Goal: Task Accomplishment & Management: Manage account settings

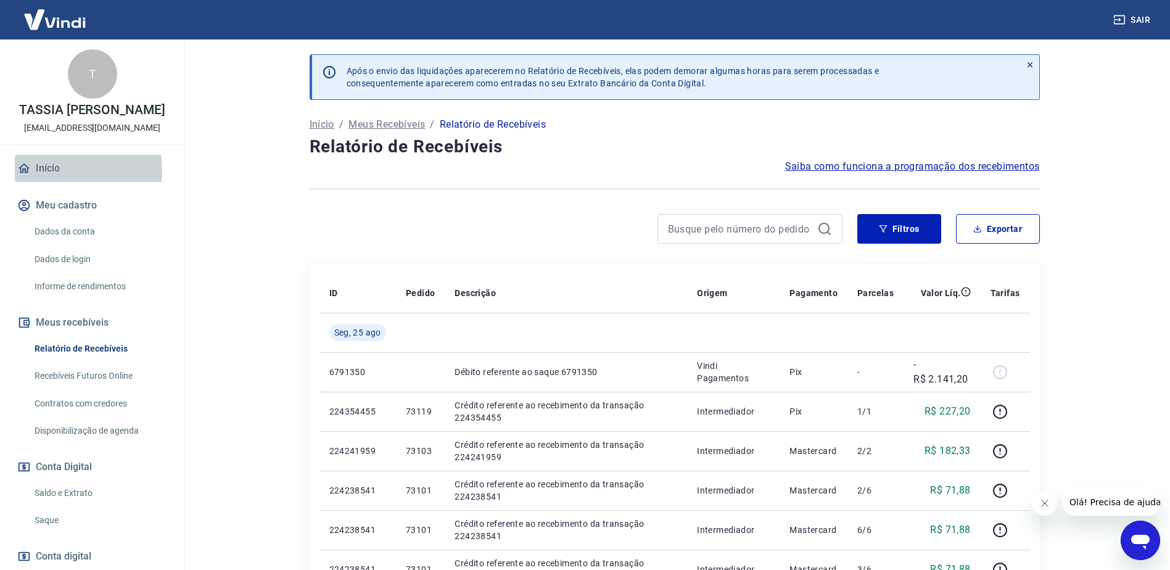
click at [65, 182] on link "Início" at bounding box center [92, 168] width 155 height 27
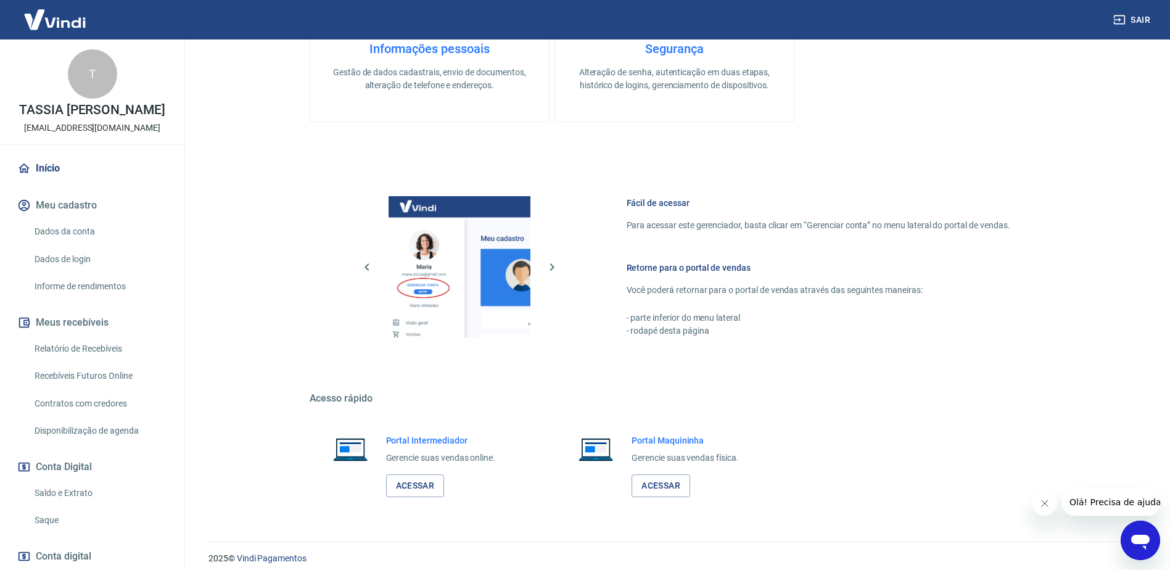
scroll to position [392, 0]
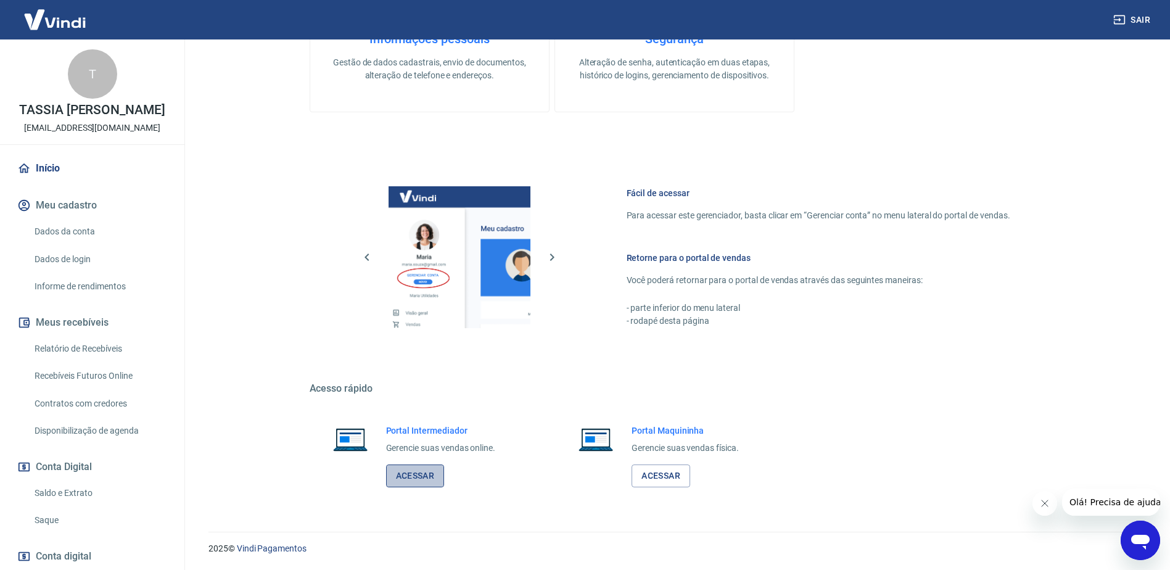
click at [406, 472] on link "Acessar" at bounding box center [415, 475] width 59 height 23
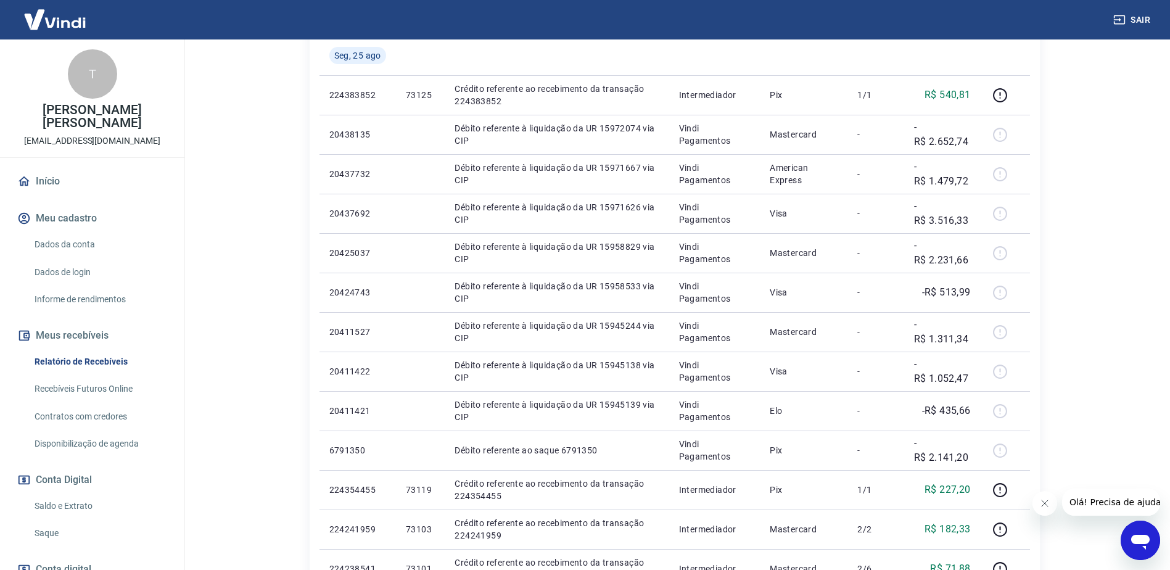
scroll to position [247, 0]
